Goal: Task Accomplishment & Management: Use online tool/utility

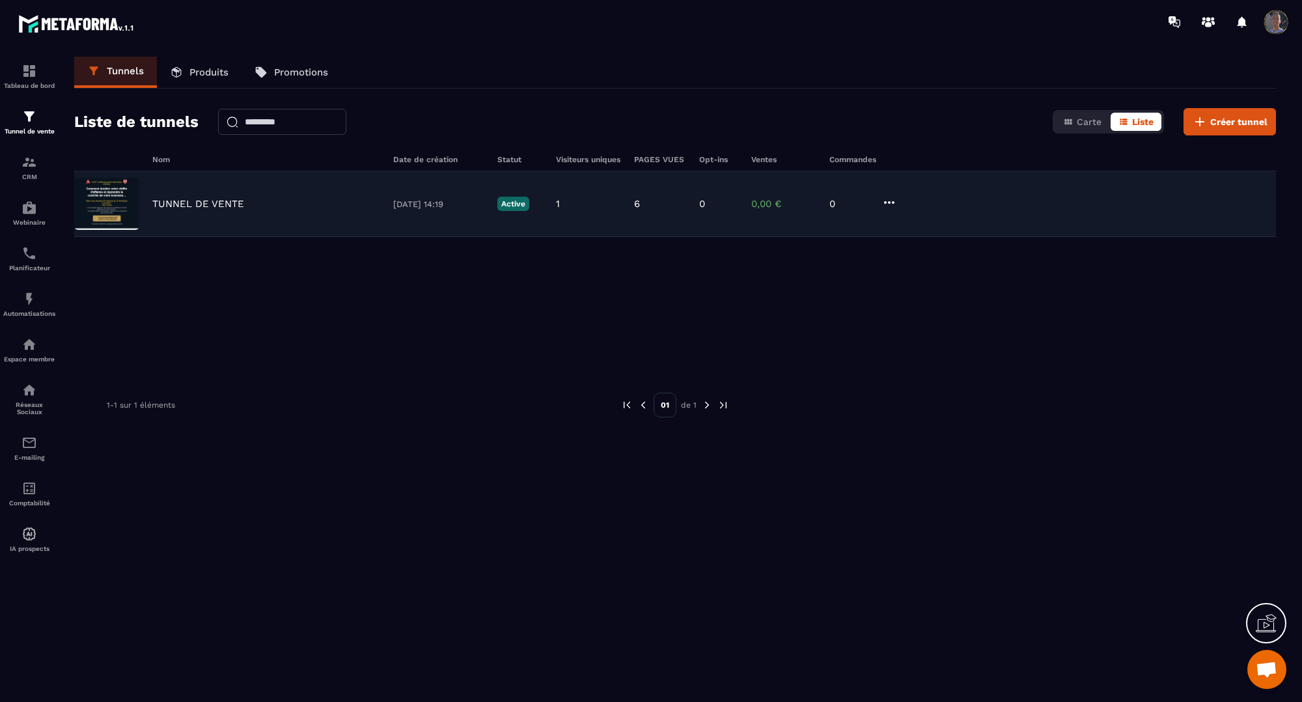
click at [184, 190] on div "TUNNEL DE VENTE [DATE] 14:19 Active 1 6 0 0,00 € 0" at bounding box center [674, 204] width 1201 height 66
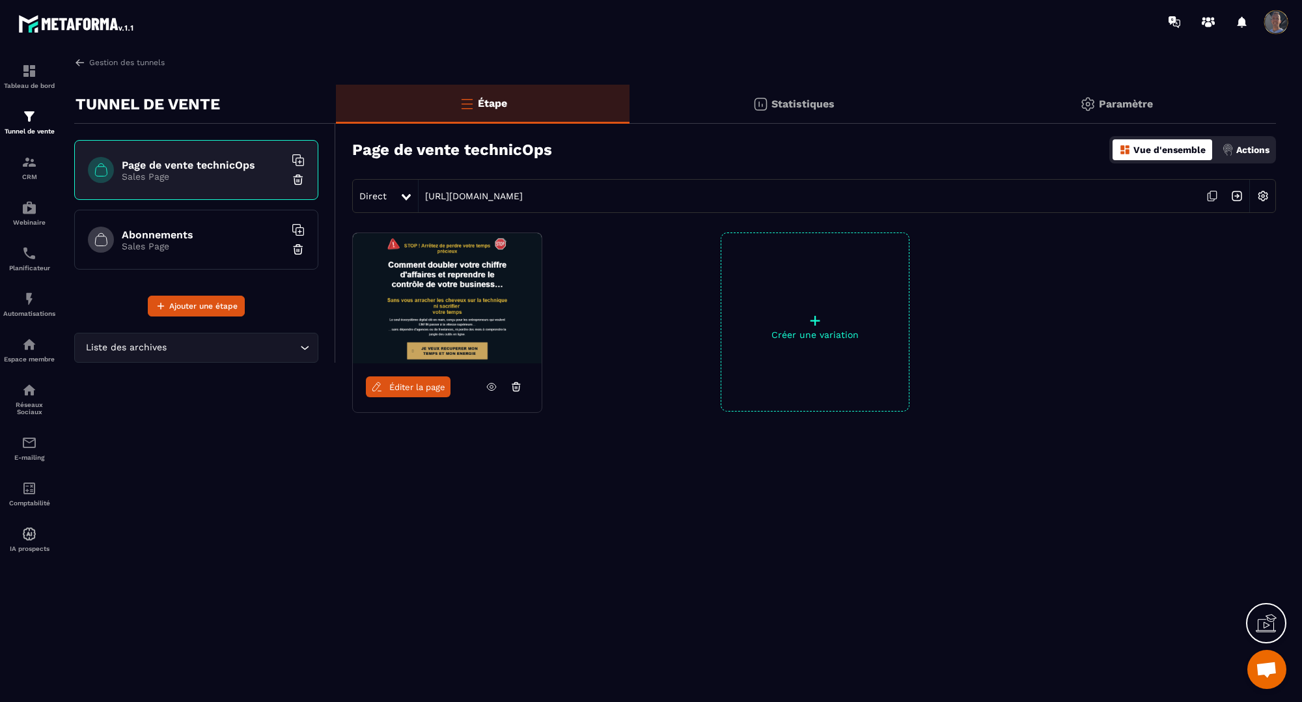
click at [128, 235] on h6 "Abonnements" at bounding box center [203, 234] width 163 height 12
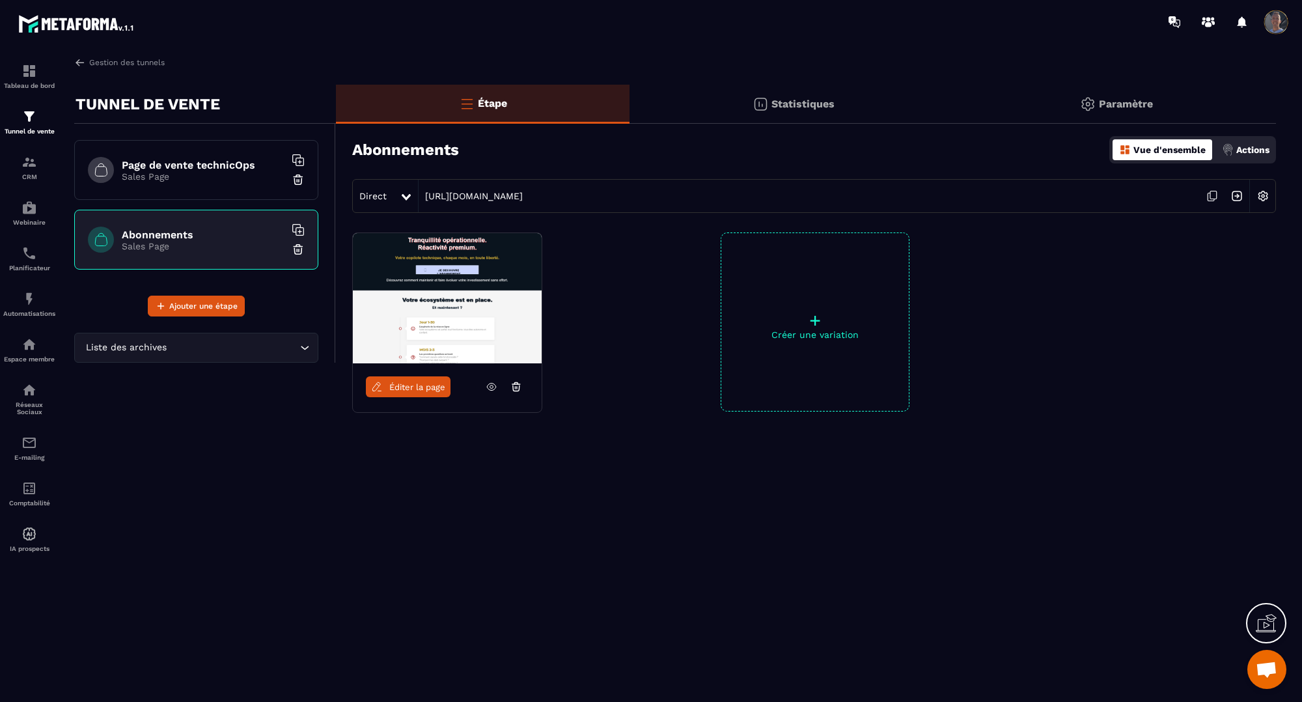
click at [225, 181] on div "Page de vente technicOps Sales Page" at bounding box center [196, 170] width 244 height 60
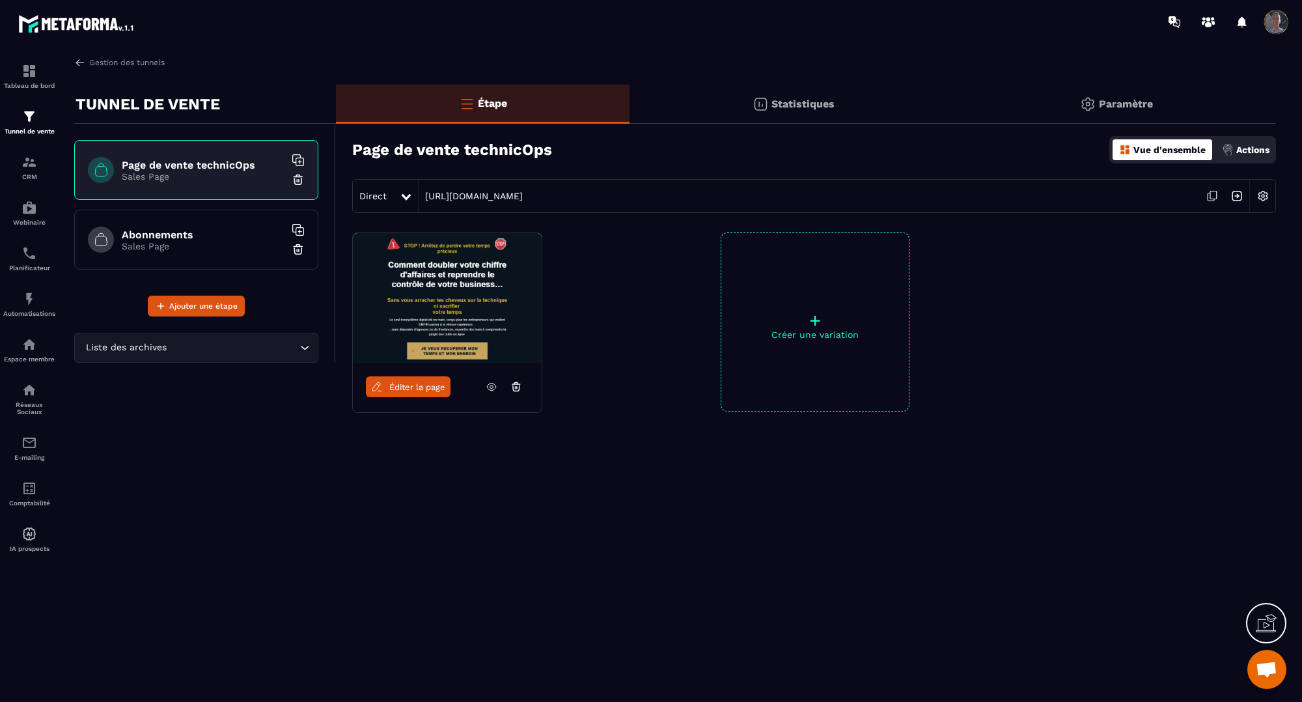
click at [219, 228] on h6 "Abonnements" at bounding box center [203, 234] width 163 height 12
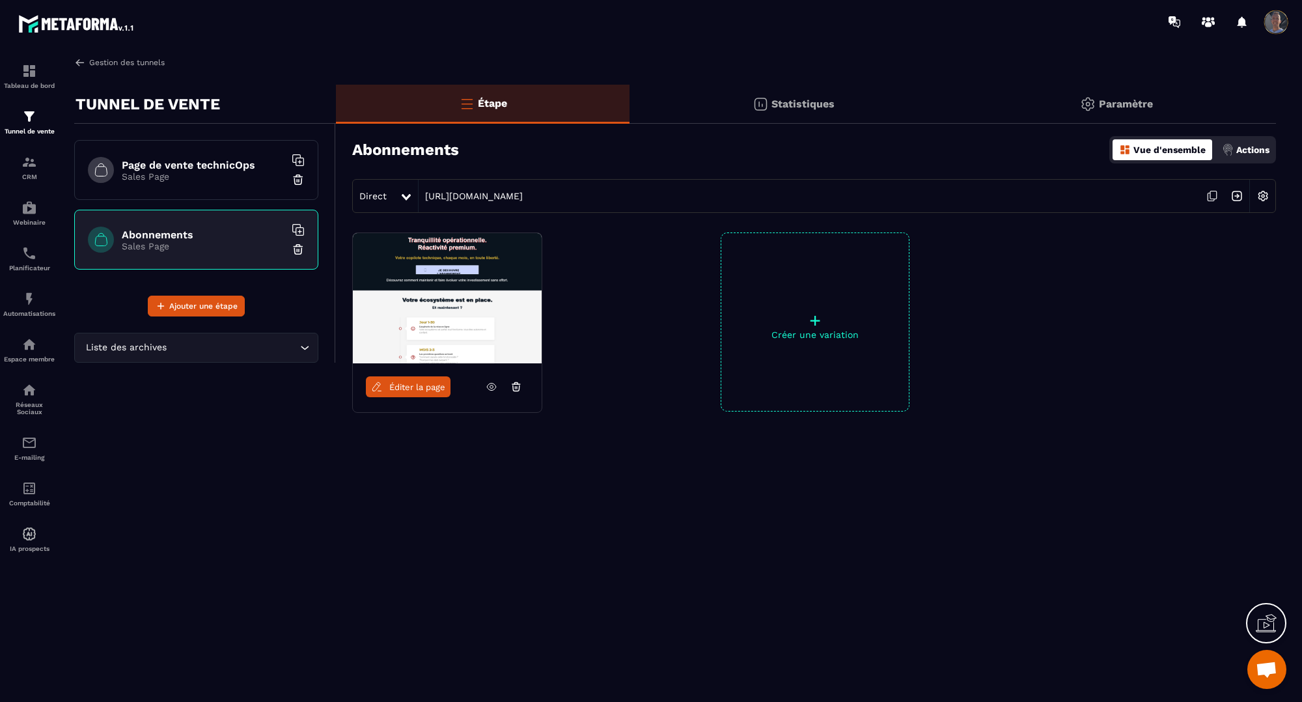
click at [79, 62] on img at bounding box center [80, 63] width 12 height 12
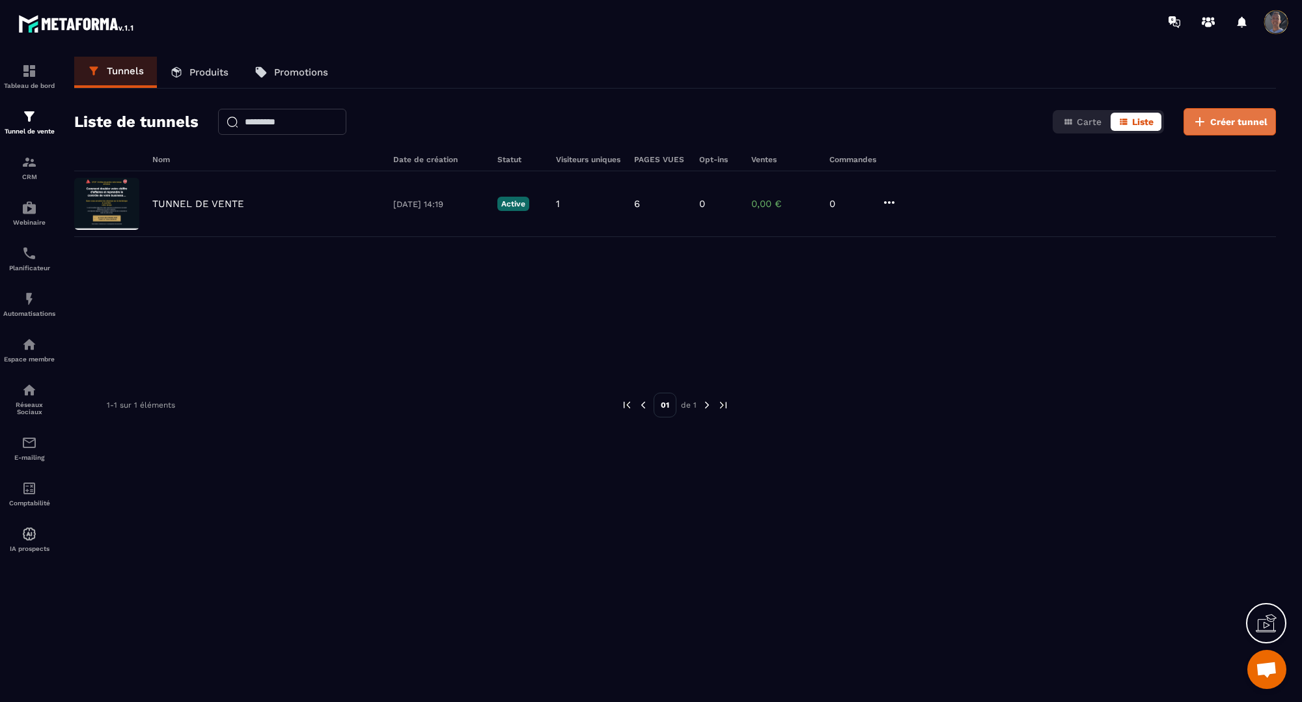
click at [1227, 120] on span "Créer tunnel" at bounding box center [1238, 121] width 57 height 13
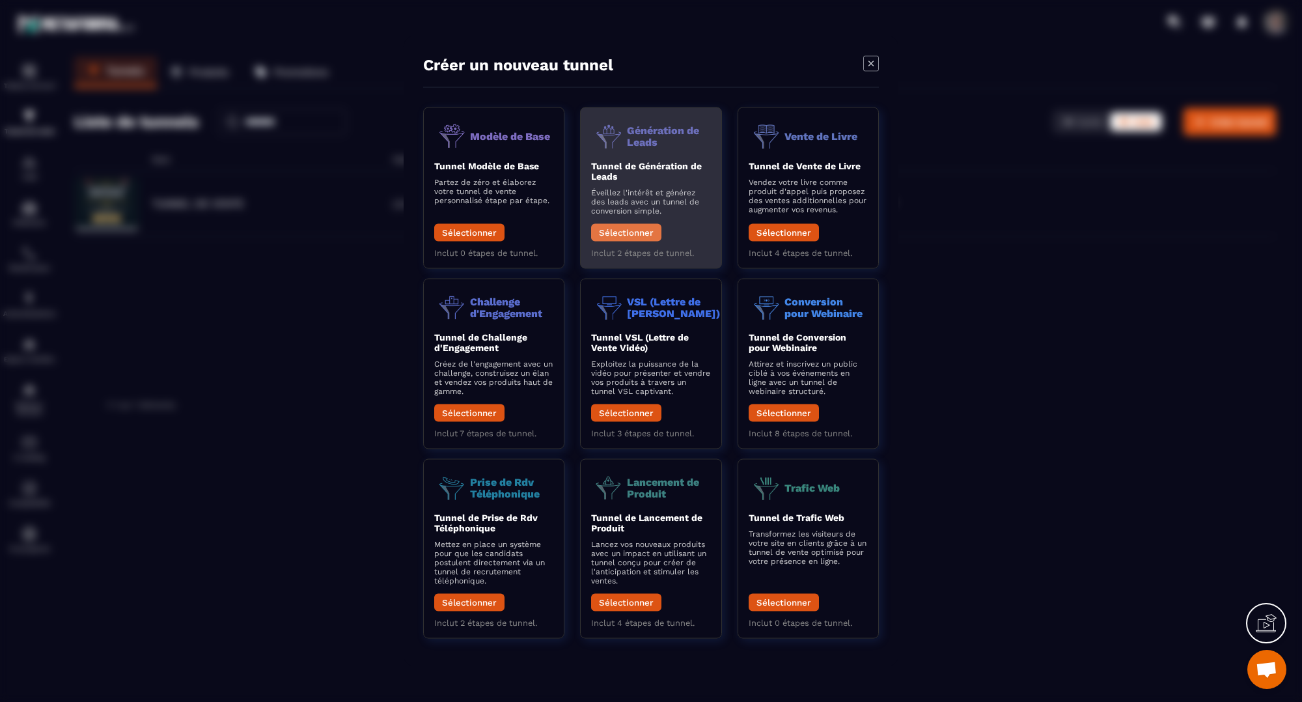
click at [618, 232] on button "Sélectionner" at bounding box center [626, 233] width 70 height 18
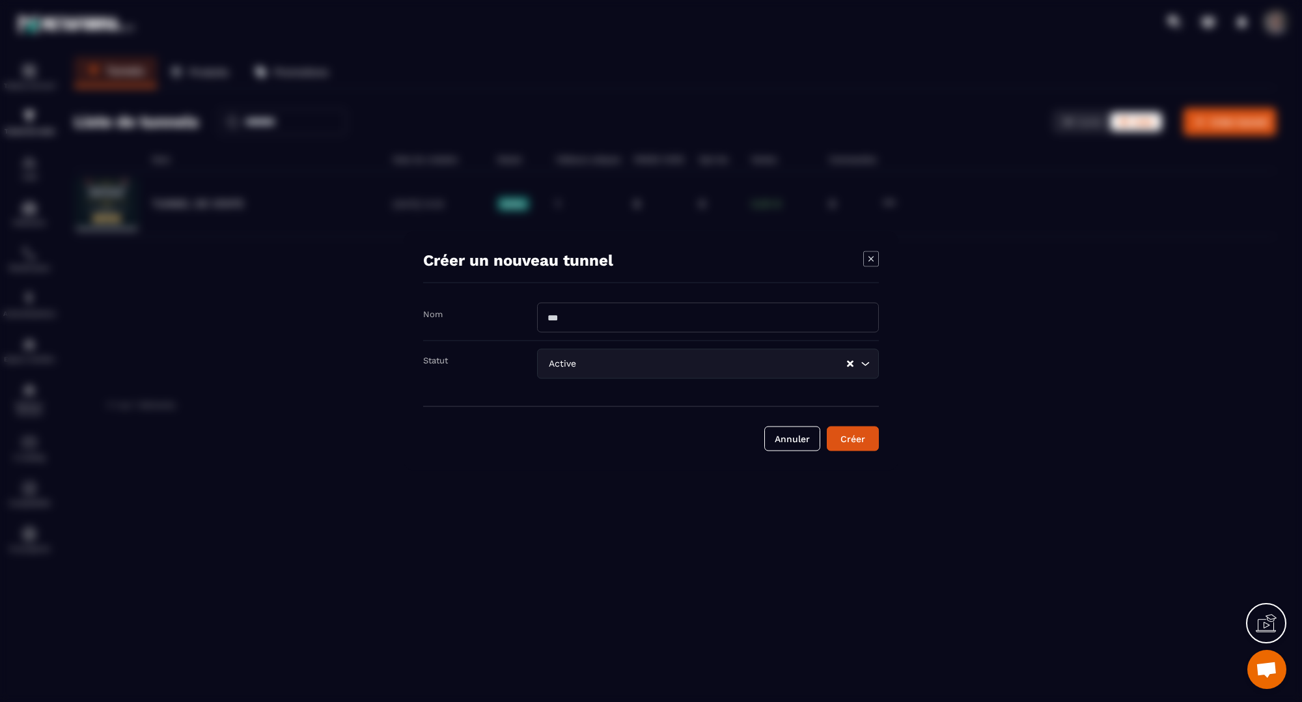
click at [596, 305] on input "Modal window" at bounding box center [708, 318] width 342 height 30
type input "**********"
click at [623, 378] on div "Active Loading..." at bounding box center [708, 364] width 342 height 30
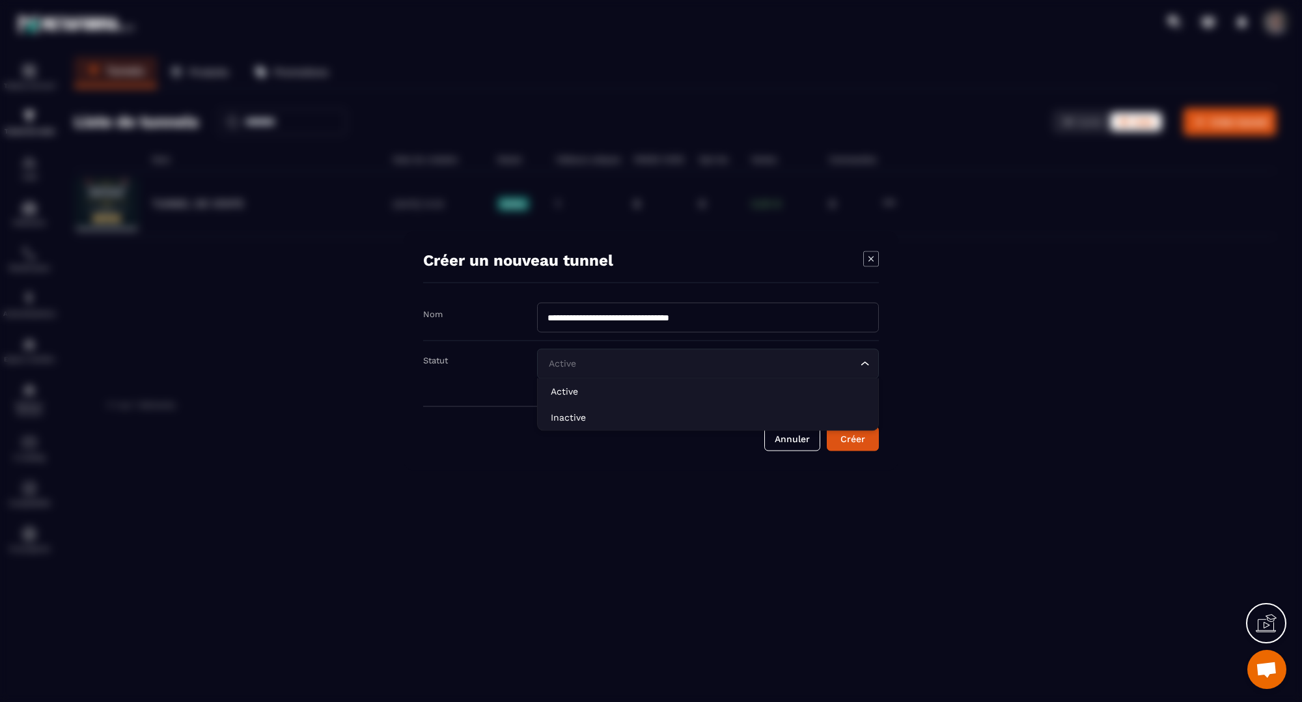
click at [623, 351] on div "Active Loading..." at bounding box center [708, 364] width 342 height 30
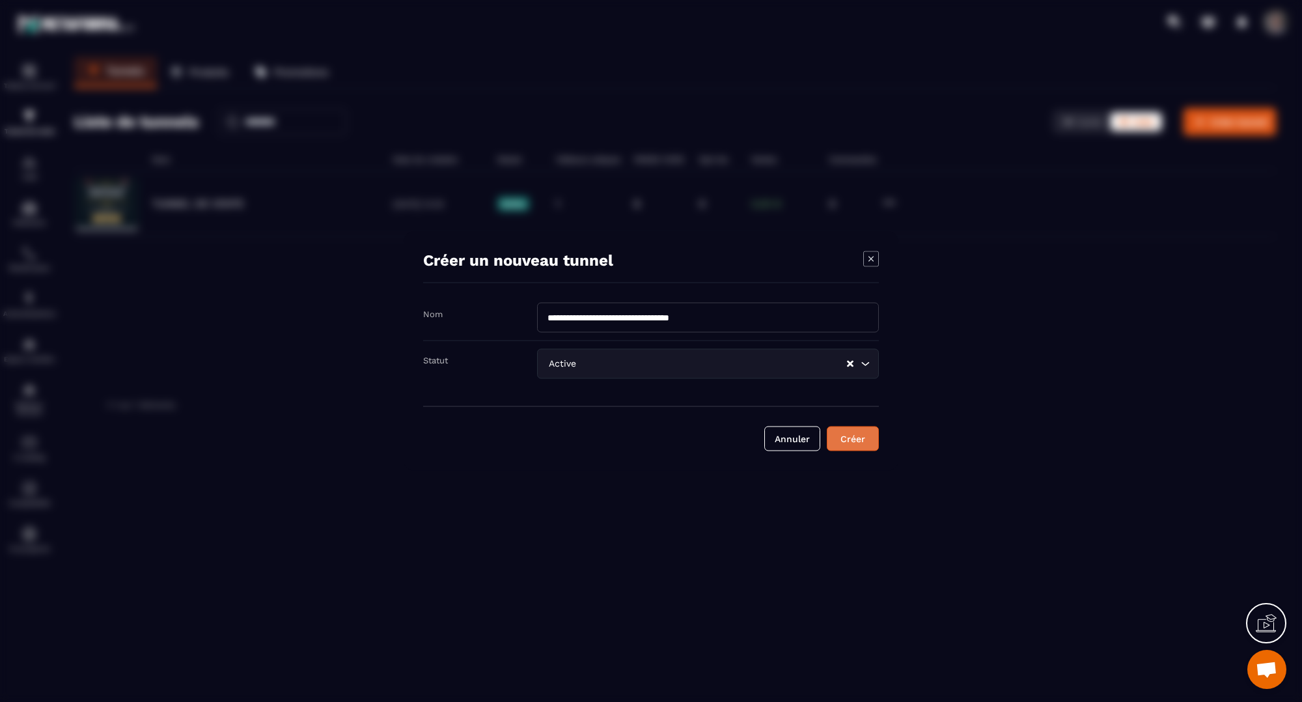
click at [849, 430] on button "Créer" at bounding box center [853, 438] width 52 height 25
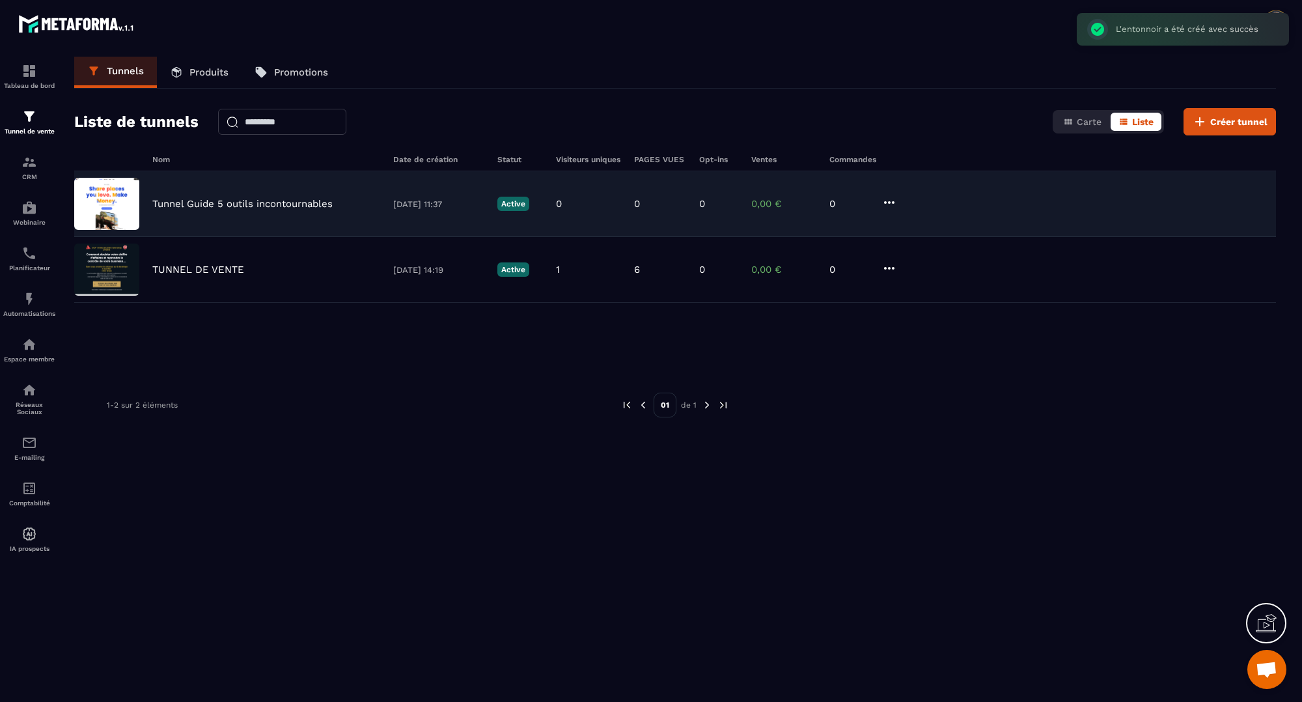
click at [161, 202] on p "Tunnel Guide 5 outils incontournables" at bounding box center [242, 204] width 180 height 12
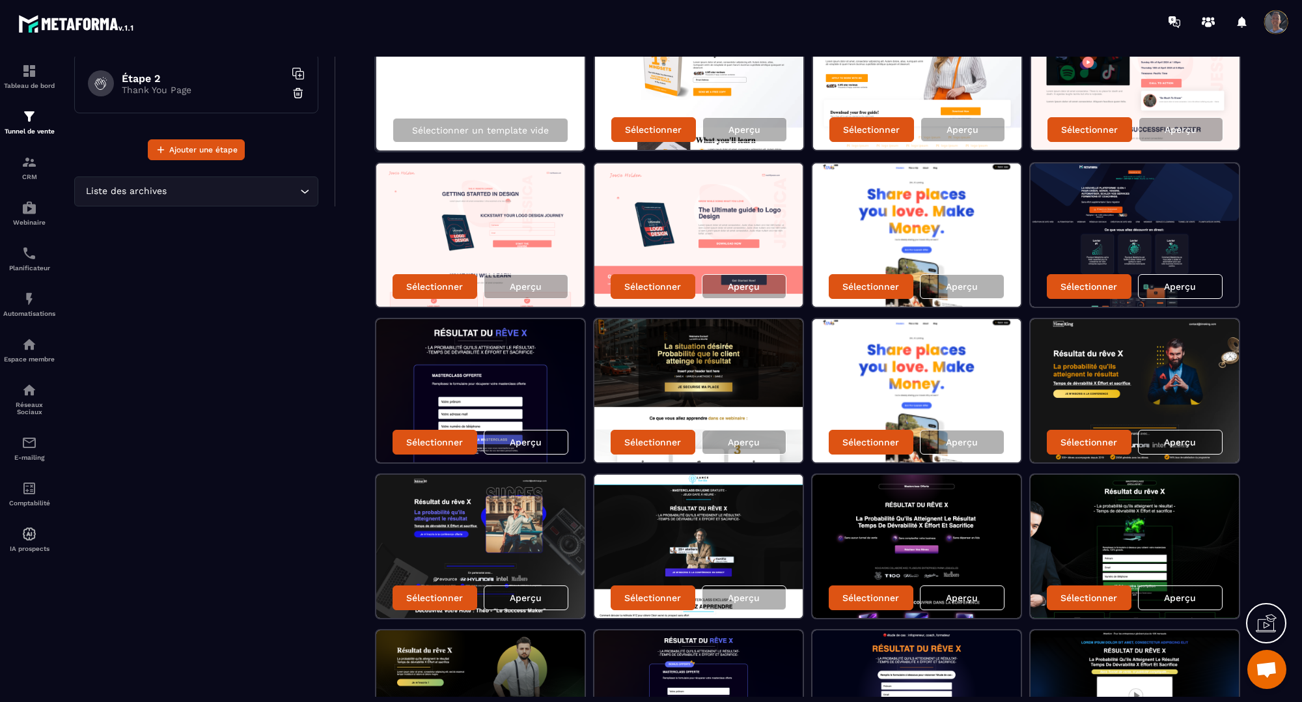
scroll to position [47, 0]
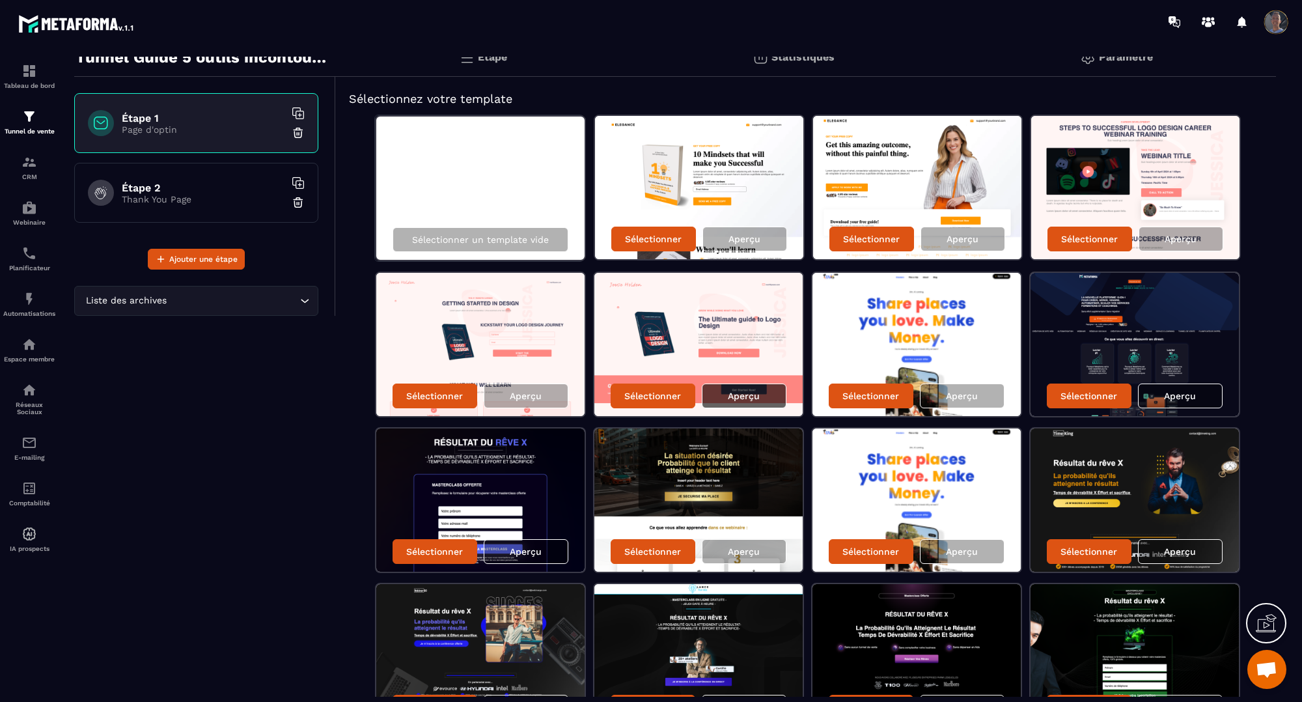
click at [724, 396] on div "Aperçu" at bounding box center [744, 395] width 85 height 25
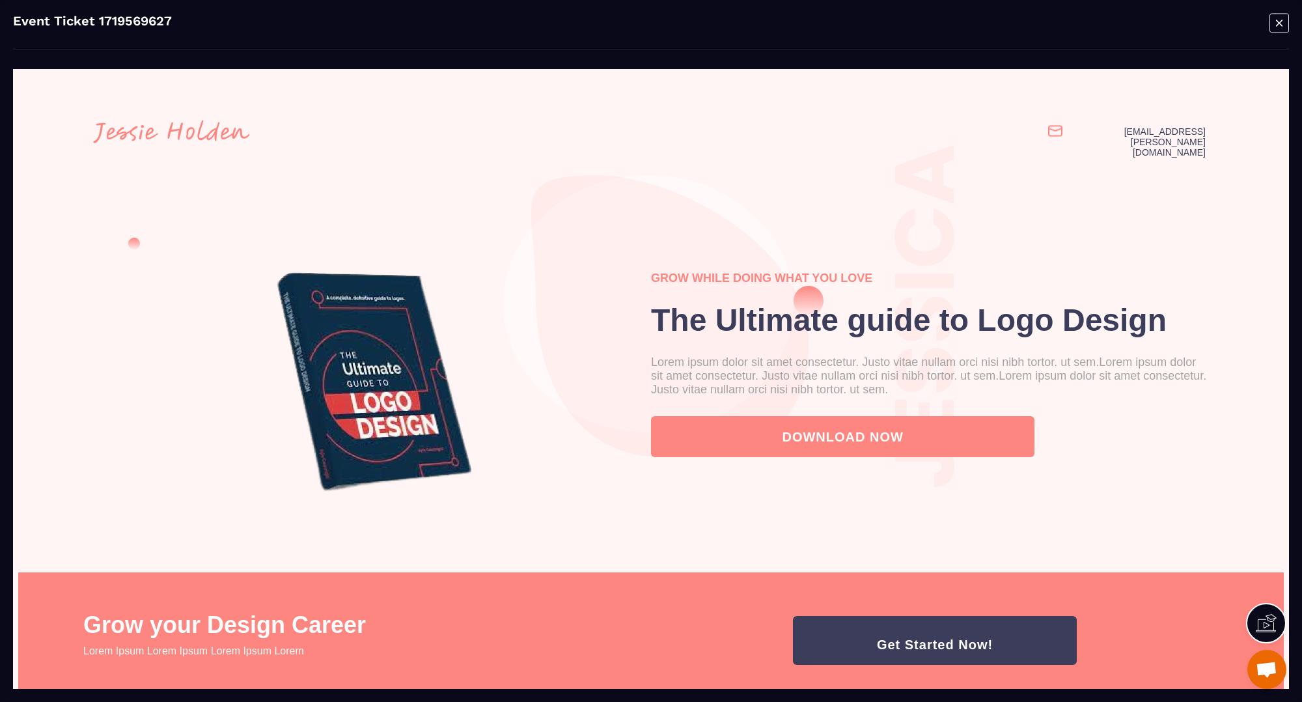
scroll to position [0, 0]
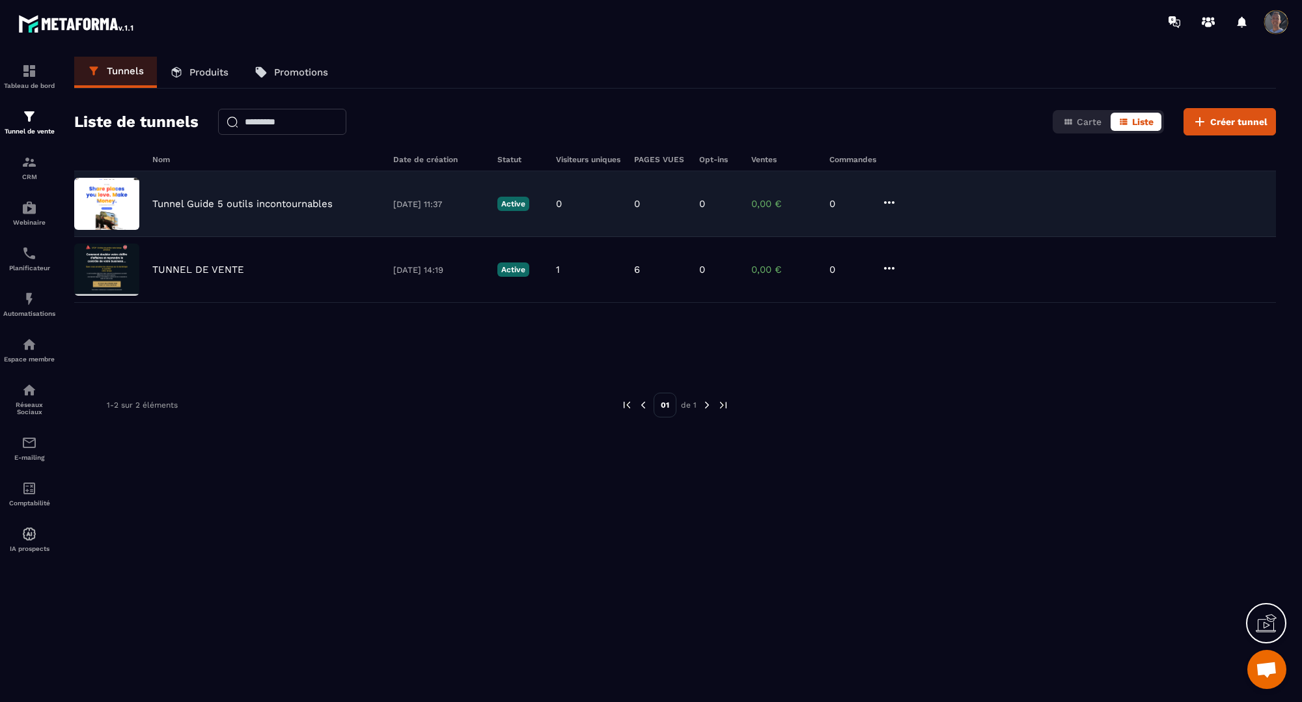
click at [271, 198] on p "Tunnel Guide 5 outils incontournables" at bounding box center [242, 204] width 180 height 12
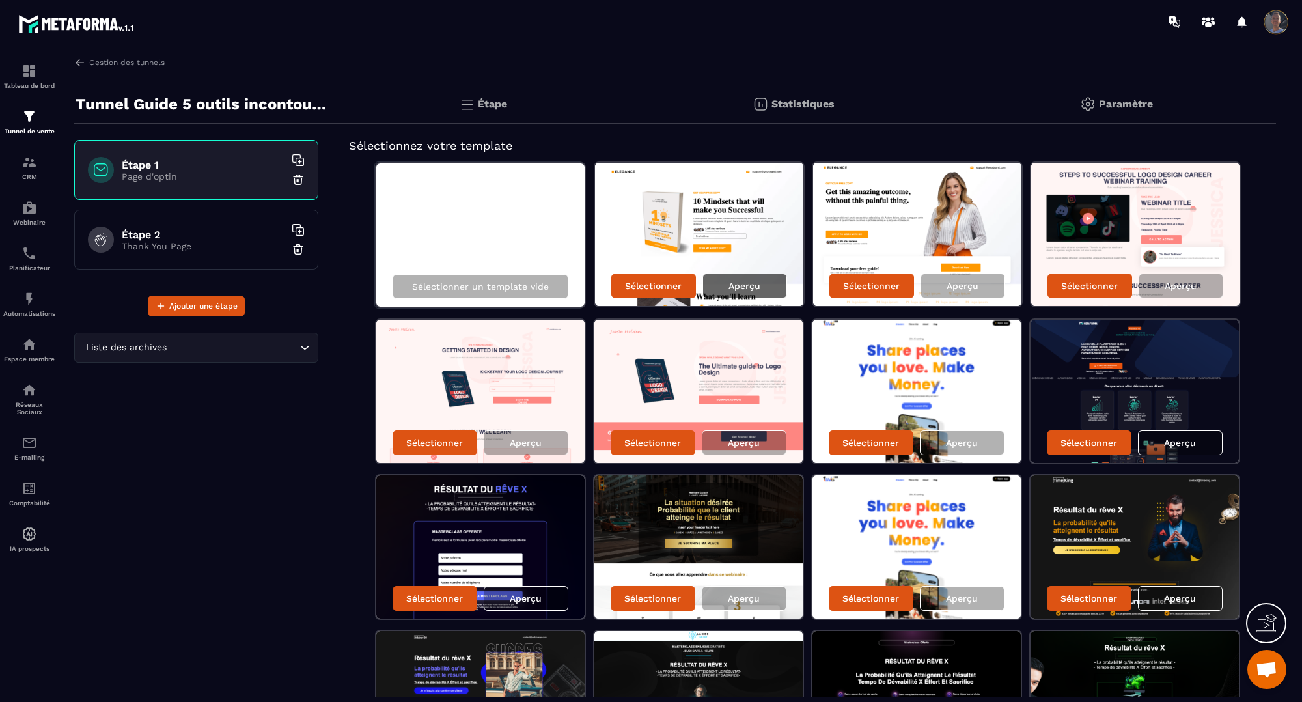
click at [769, 278] on div "Aperçu" at bounding box center [744, 285] width 85 height 25
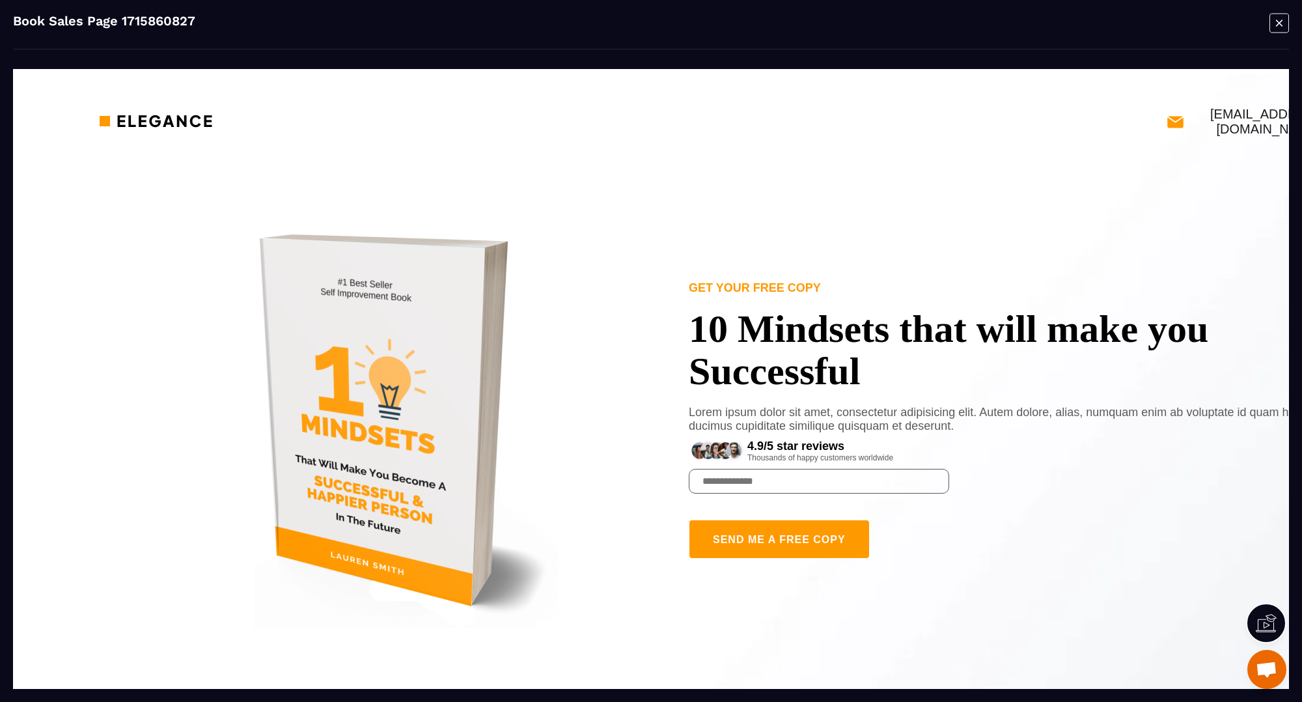
click at [1273, 27] on icon "Modal window" at bounding box center [1279, 23] width 20 height 20
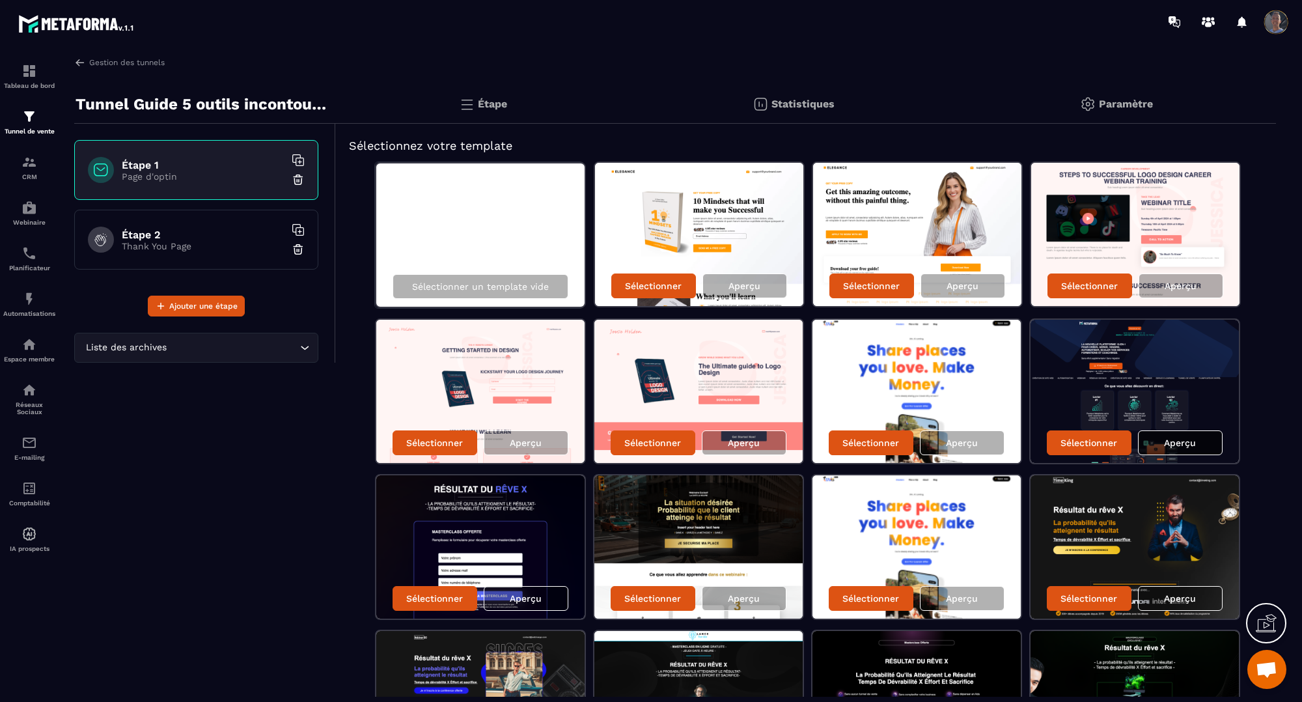
click at [1188, 438] on p "Aperçu" at bounding box center [1180, 442] width 32 height 10
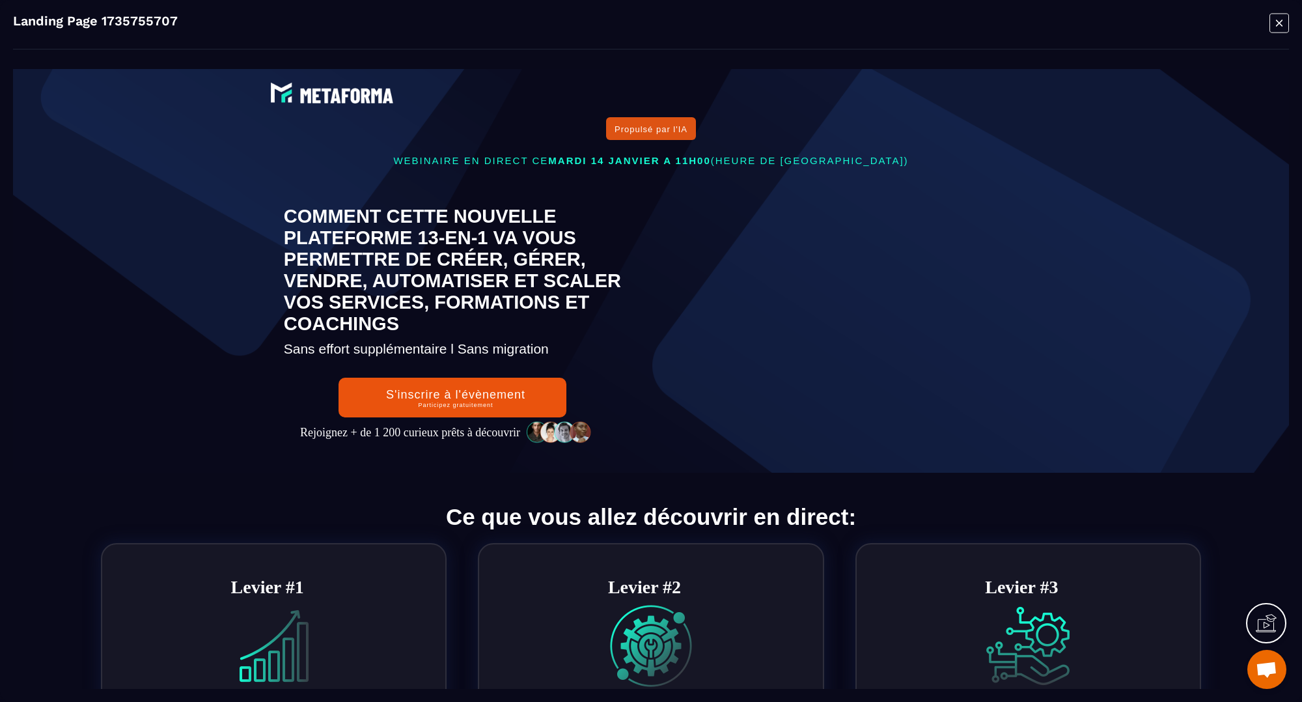
click at [1274, 20] on icon "Modal window" at bounding box center [1279, 23] width 20 height 20
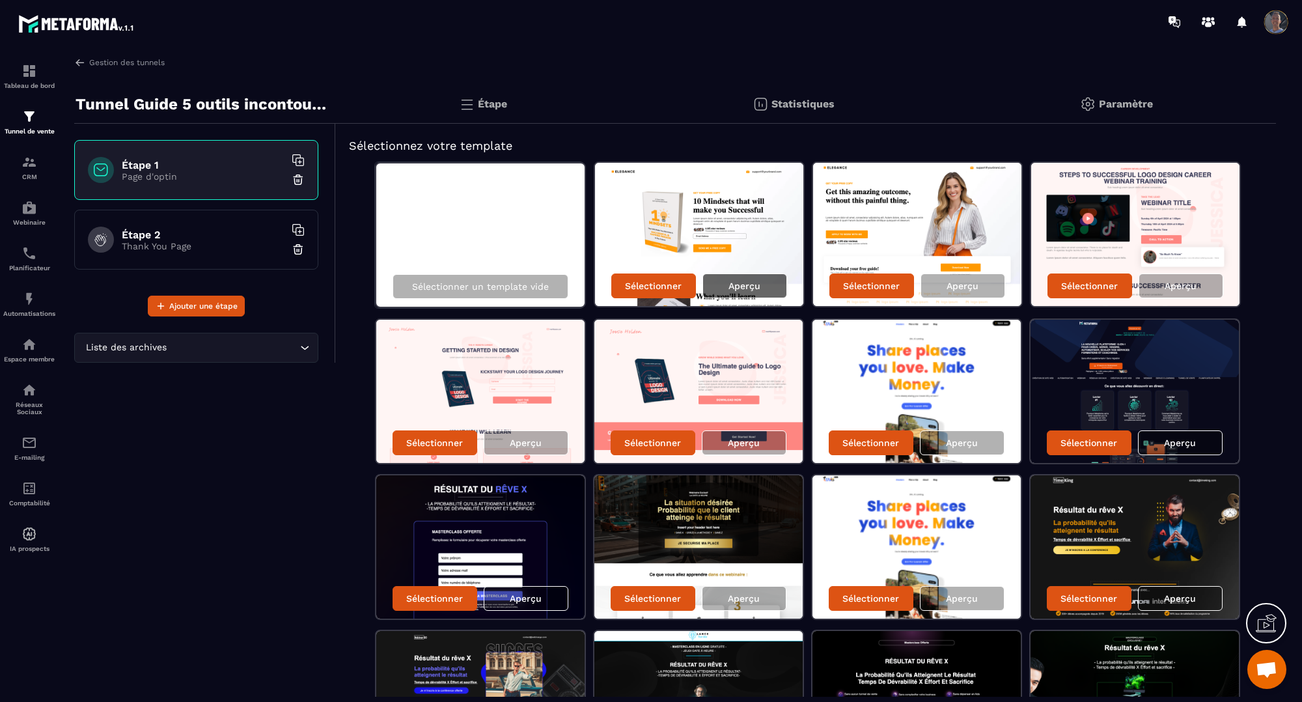
click at [742, 284] on p "Aperçu" at bounding box center [744, 285] width 32 height 10
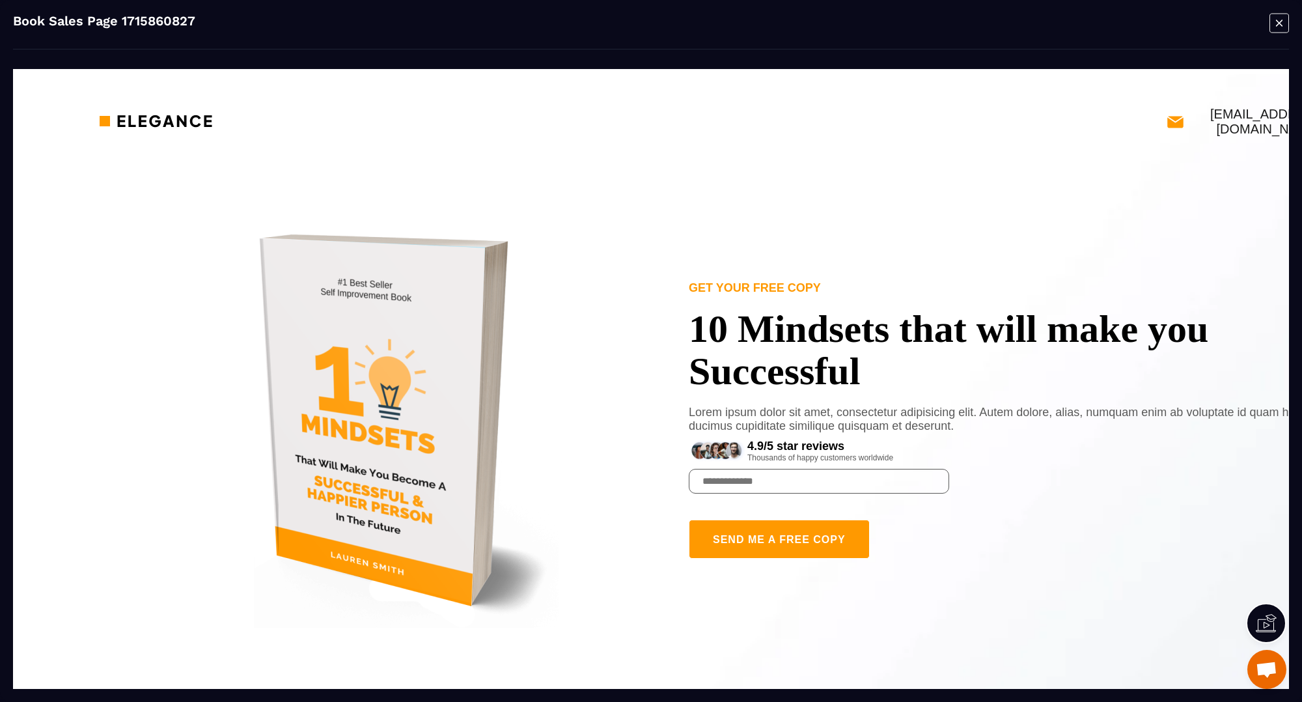
click at [1277, 31] on icon "Modal window" at bounding box center [1279, 23] width 20 height 20
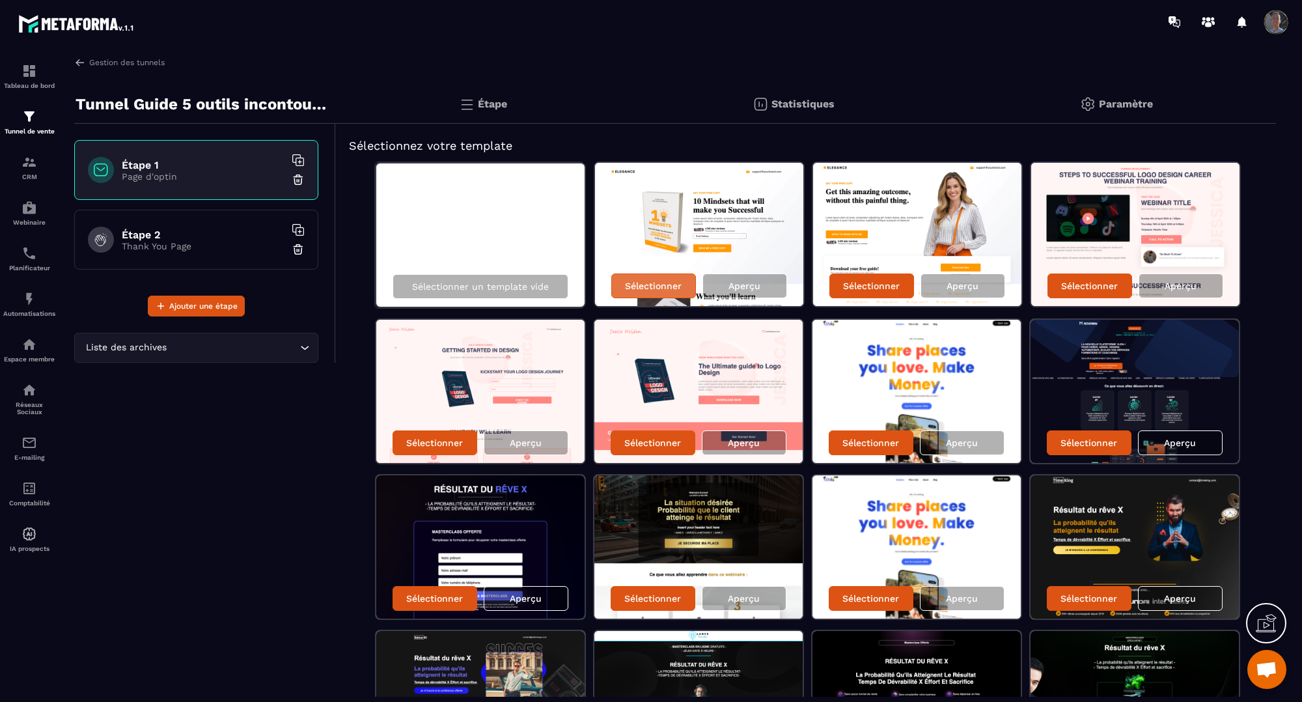
click at [671, 282] on p "Sélectionner" at bounding box center [653, 285] width 57 height 10
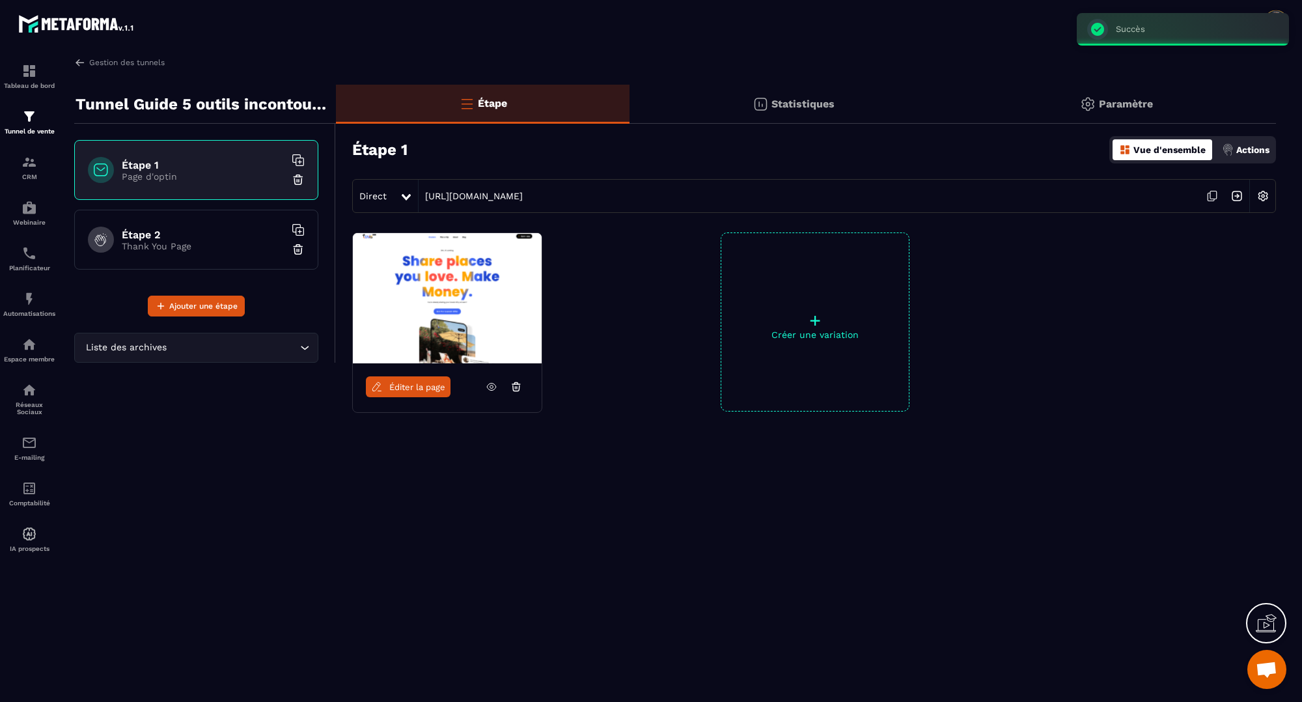
click at [411, 390] on span "Éditer la page" at bounding box center [417, 387] width 56 height 10
